Goal: Task Accomplishment & Management: Manage account settings

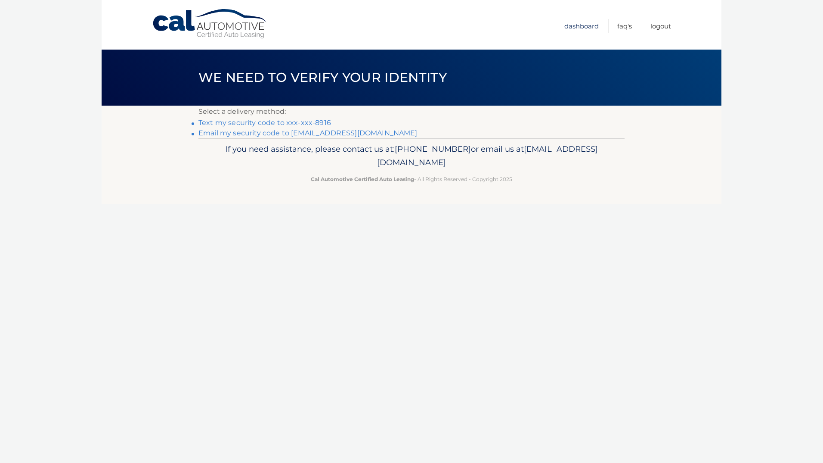
click at [578, 26] on link "Dashboard" at bounding box center [582, 26] width 34 height 14
click at [259, 123] on link "Text my security code to xxx-xxx-8916" at bounding box center [265, 122] width 133 height 8
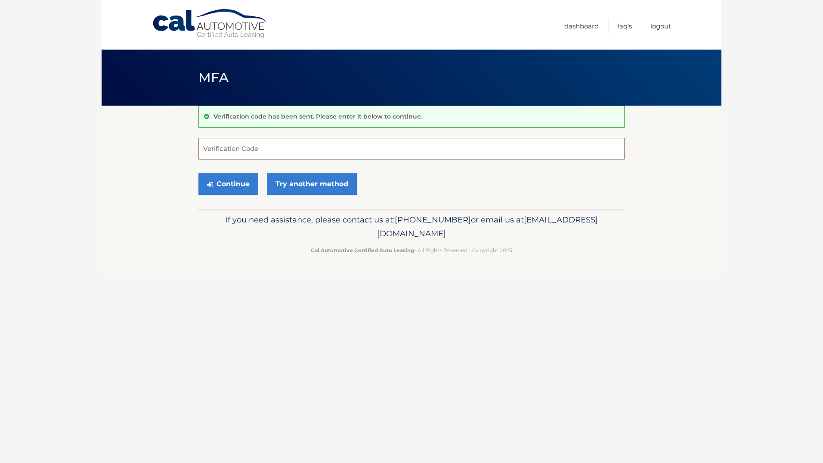
click at [270, 147] on input "Verification Code" at bounding box center [412, 149] width 426 height 22
type input "122324"
click at [237, 183] on button "Continue" at bounding box center [229, 184] width 60 height 22
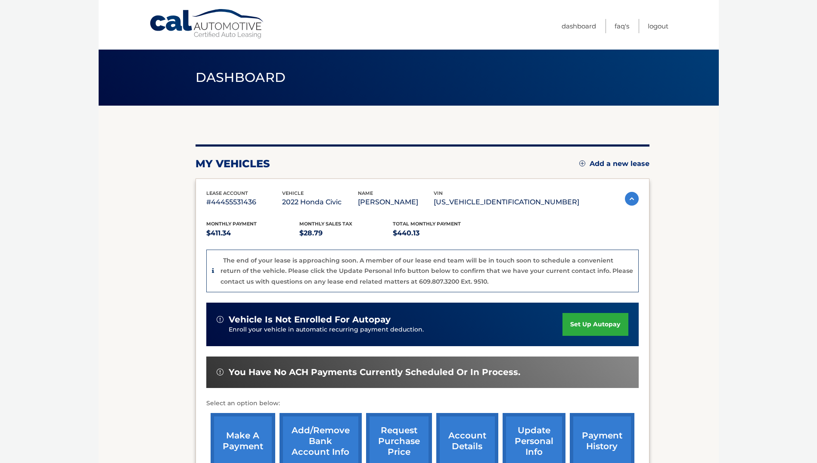
click at [268, 199] on p "#44455531436" at bounding box center [244, 202] width 76 height 12
